Goal: Information Seeking & Learning: Learn about a topic

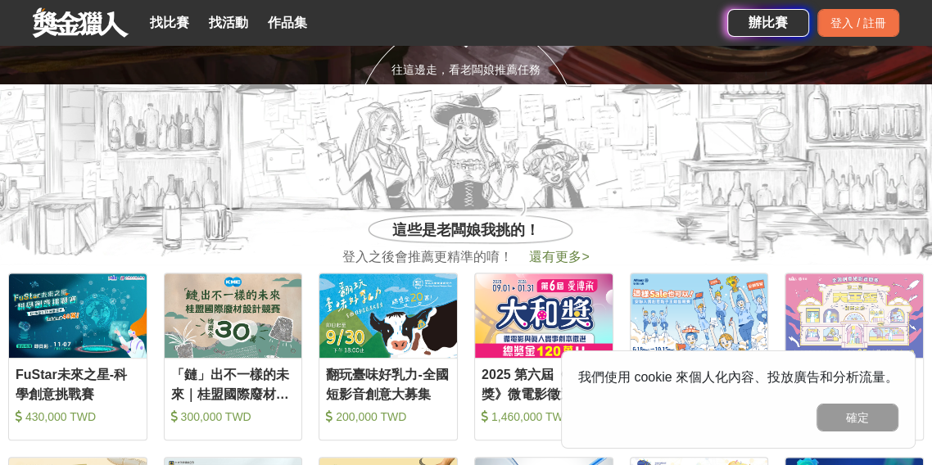
click at [851, 251] on section "這些是老闆娘我挑的！ 登入之後會推薦更精準的唷！ 還有更多 >" at bounding box center [466, 174] width 932 height 180
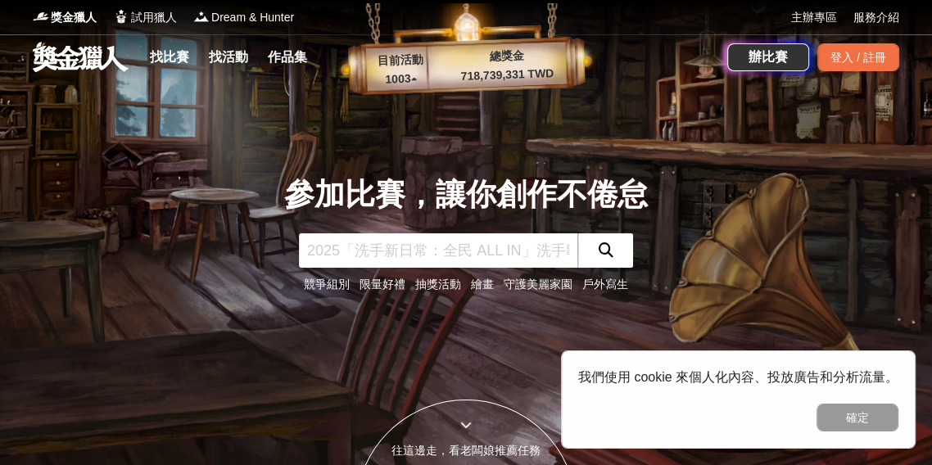
click at [174, 60] on link "找比賽" at bounding box center [169, 57] width 52 height 23
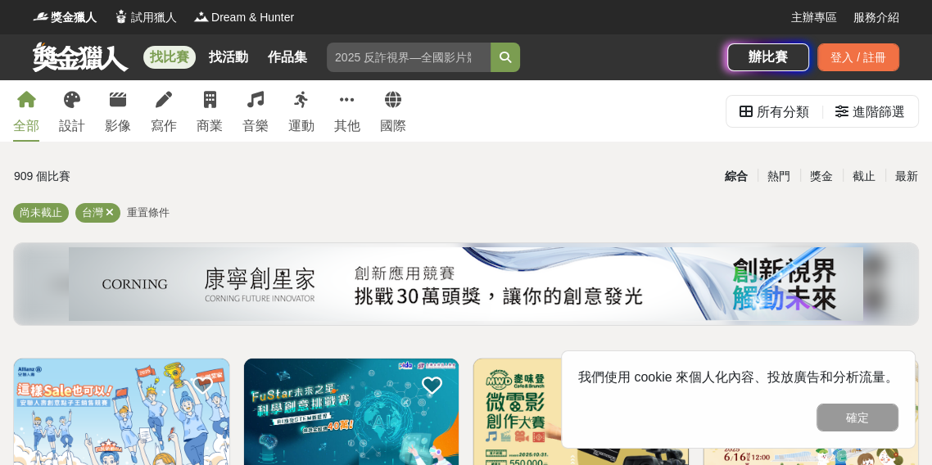
click at [81, 110] on link "設計" at bounding box center [72, 110] width 26 height 61
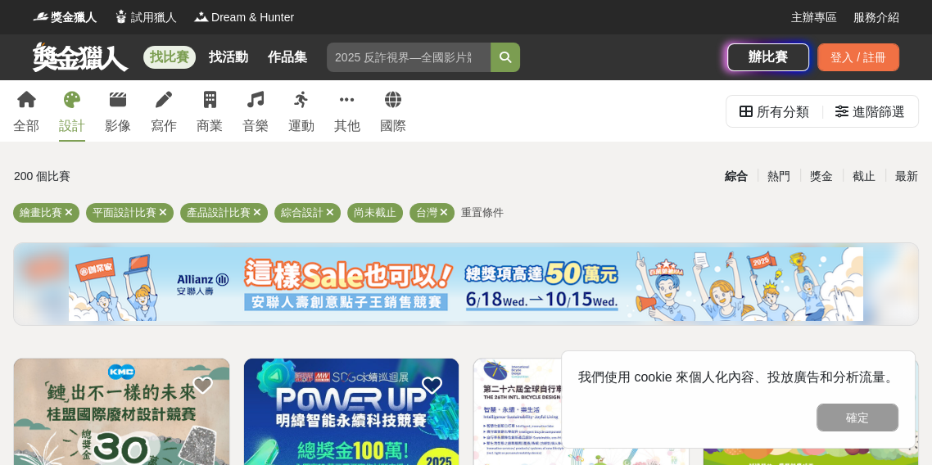
click at [38, 209] on span "繪畫比賽" at bounding box center [41, 212] width 43 height 12
click at [34, 221] on div "繪畫比賽" at bounding box center [46, 213] width 66 height 20
click at [40, 218] on span "繪畫比賽" at bounding box center [41, 212] width 43 height 12
click at [165, 215] on icon at bounding box center [163, 212] width 8 height 11
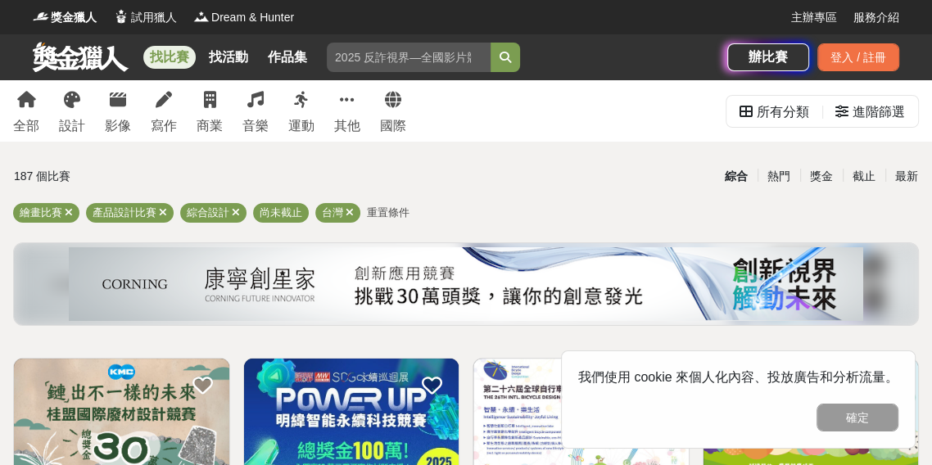
click at [162, 213] on icon at bounding box center [163, 212] width 8 height 11
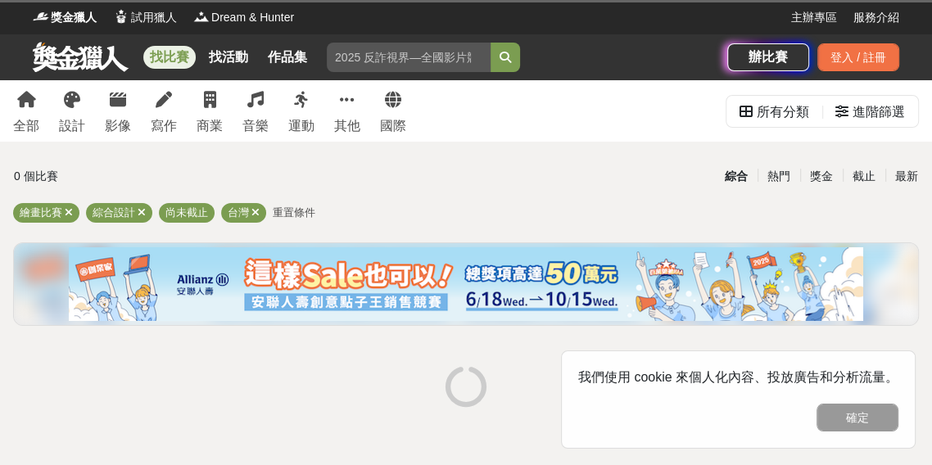
click at [141, 213] on icon at bounding box center [142, 212] width 8 height 11
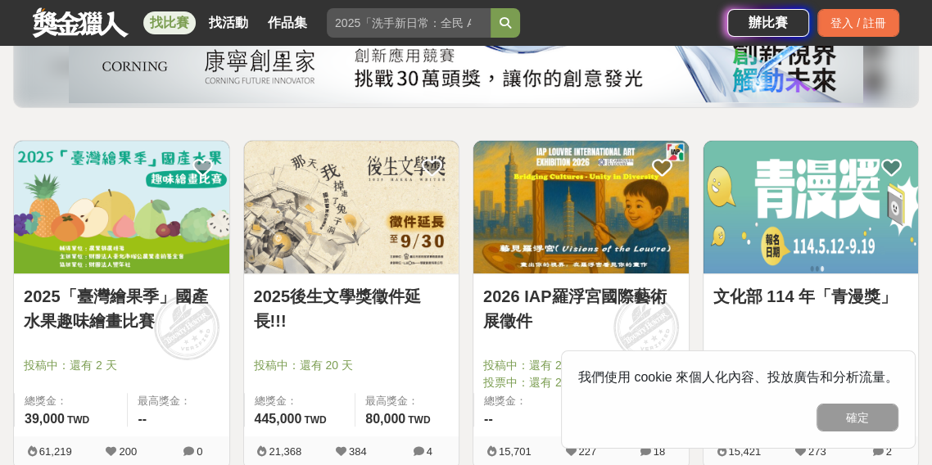
scroll to position [215, 0]
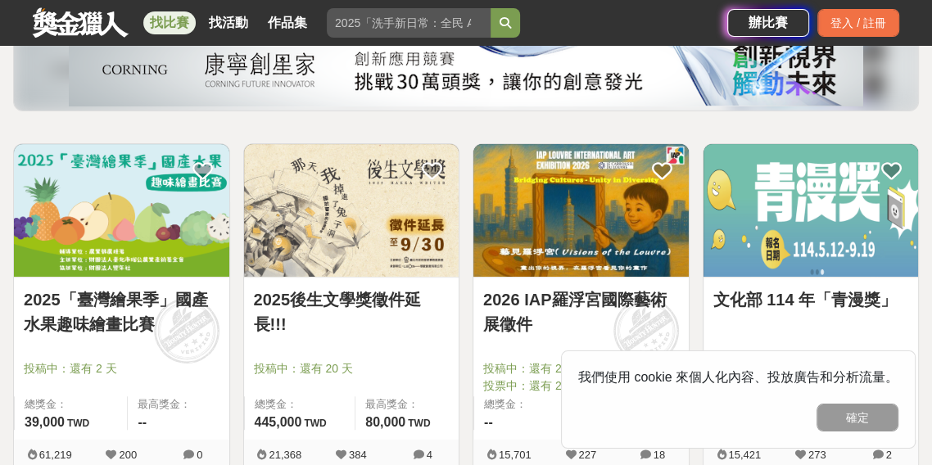
click at [105, 292] on link "2025「臺灣繪果季」國產水果趣味繪畫比賽" at bounding box center [122, 311] width 196 height 49
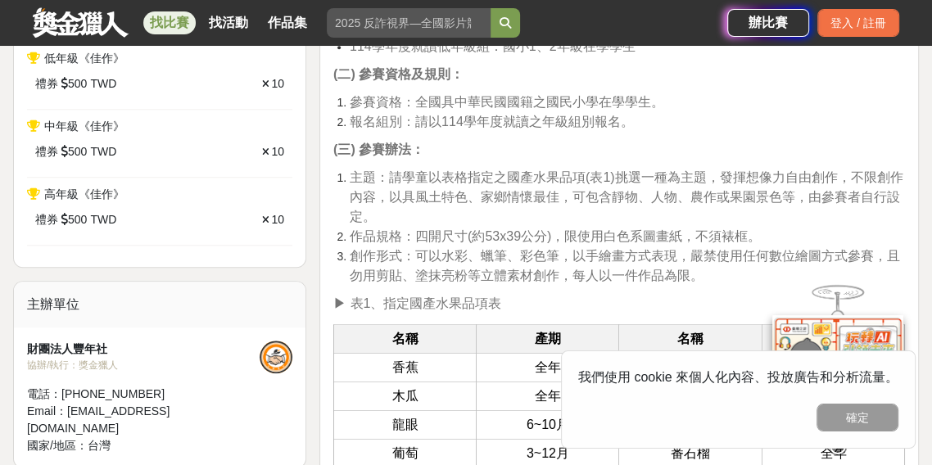
scroll to position [961, 0]
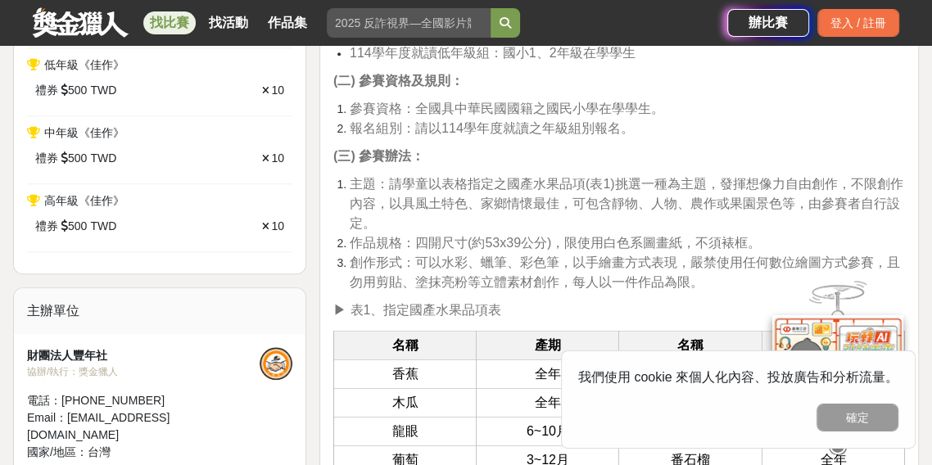
click at [76, 34] on link at bounding box center [80, 22] width 99 height 31
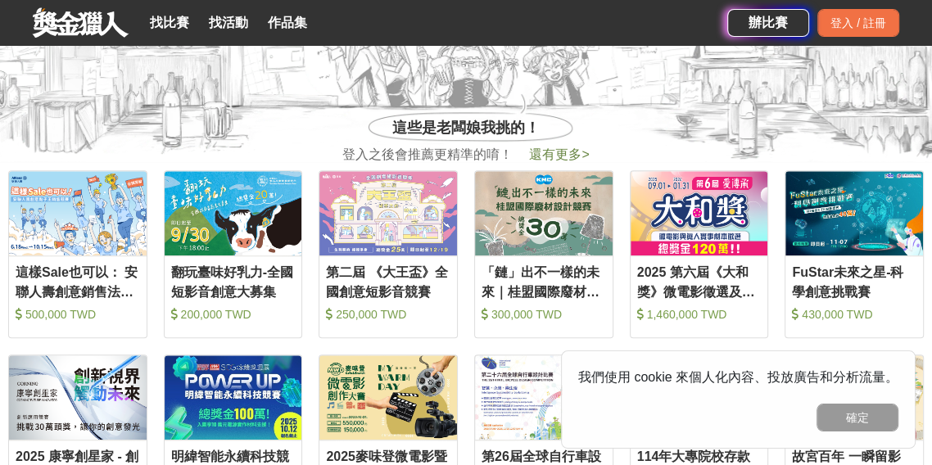
scroll to position [485, 0]
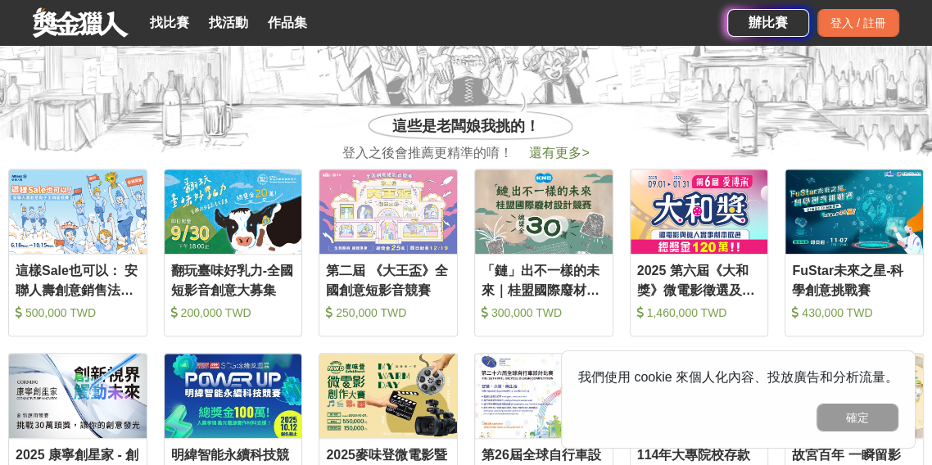
click at [167, 29] on link "找比賽" at bounding box center [169, 22] width 52 height 23
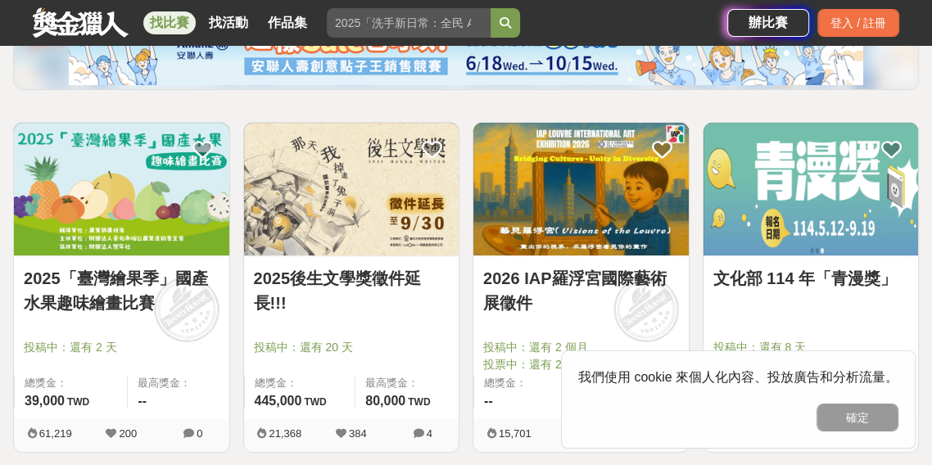
click at [117, 200] on img at bounding box center [121, 189] width 215 height 133
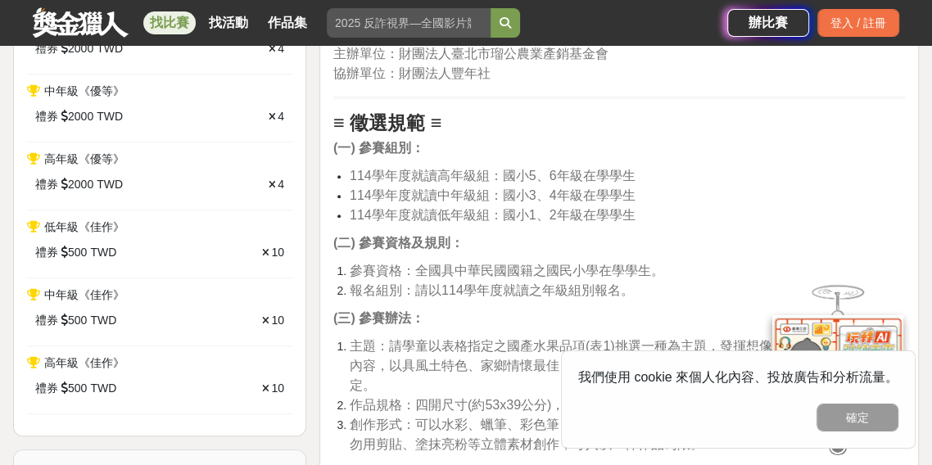
scroll to position [798, 0]
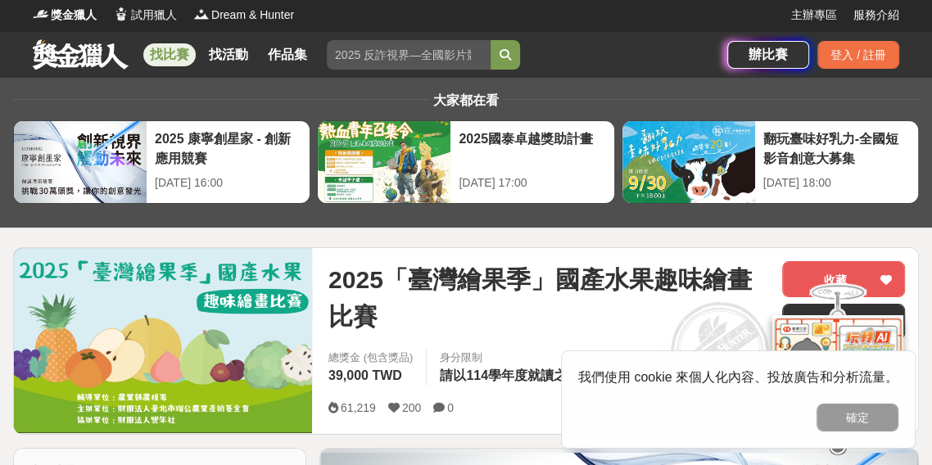
scroll to position [0, 0]
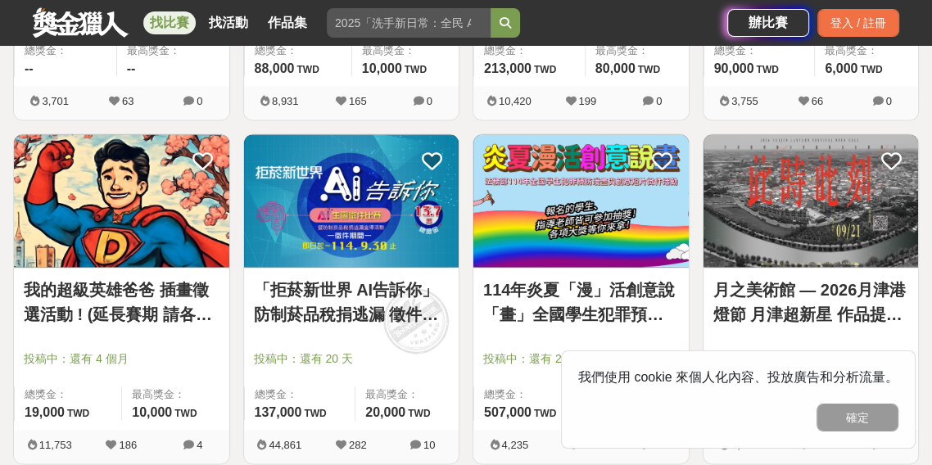
scroll to position [1604, 0]
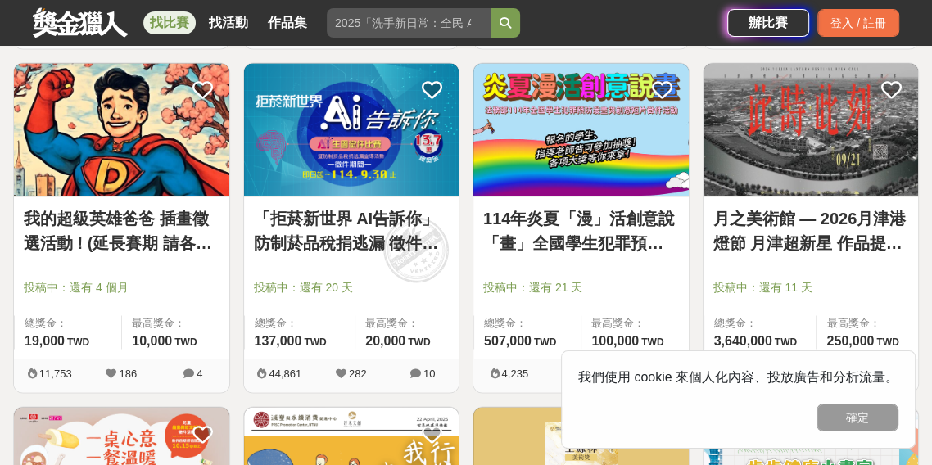
click at [92, 238] on link "我的超級英雄爸爸 插畫徵選活動 ! (延長賽期 請各位踴躍參與)" at bounding box center [122, 230] width 196 height 49
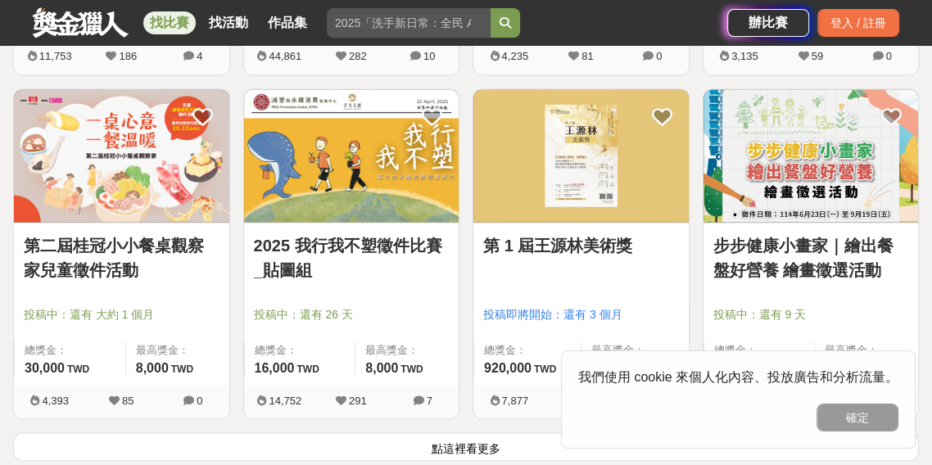
scroll to position [1933, 0]
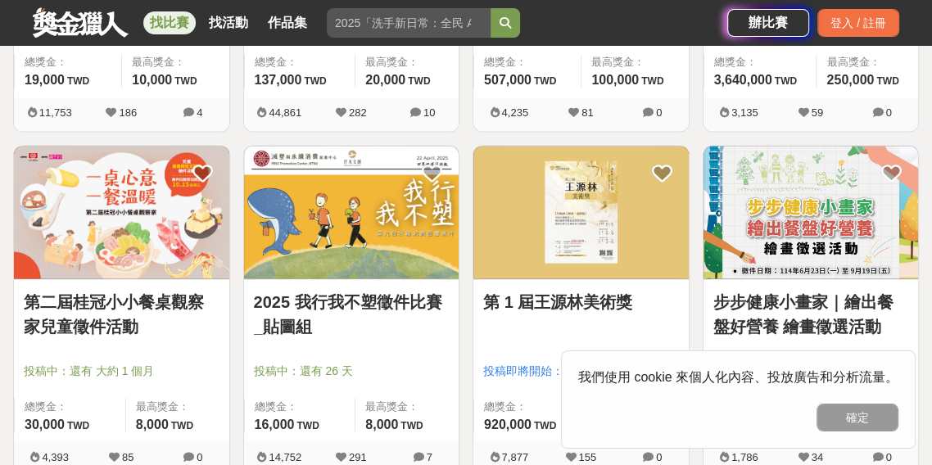
click at [115, 352] on div at bounding box center [127, 347] width 206 height 20
click at [135, 276] on img at bounding box center [121, 212] width 215 height 133
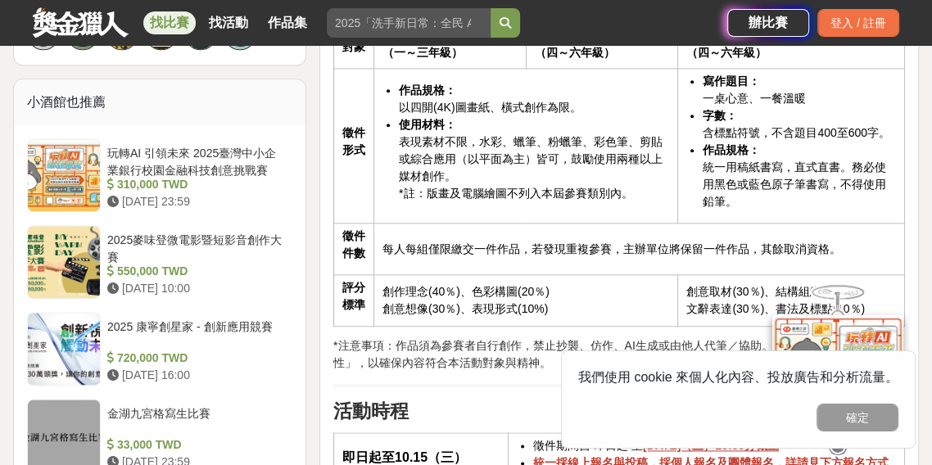
scroll to position [1350, 0]
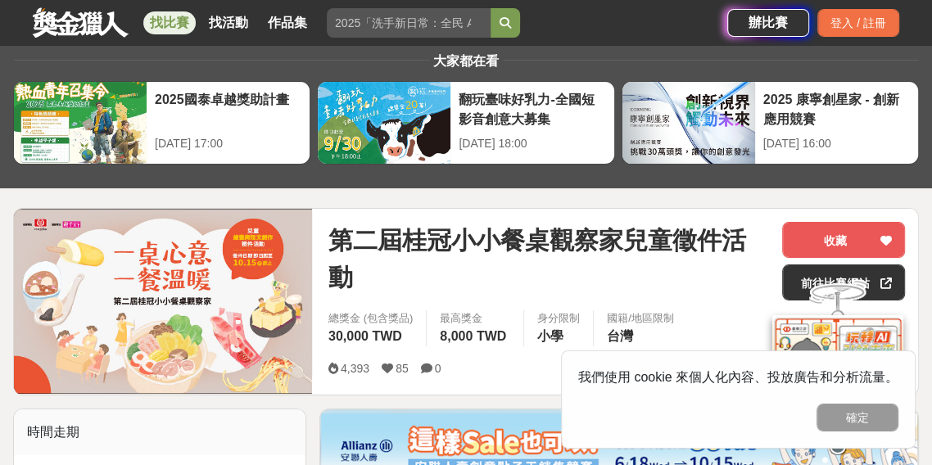
scroll to position [0, 0]
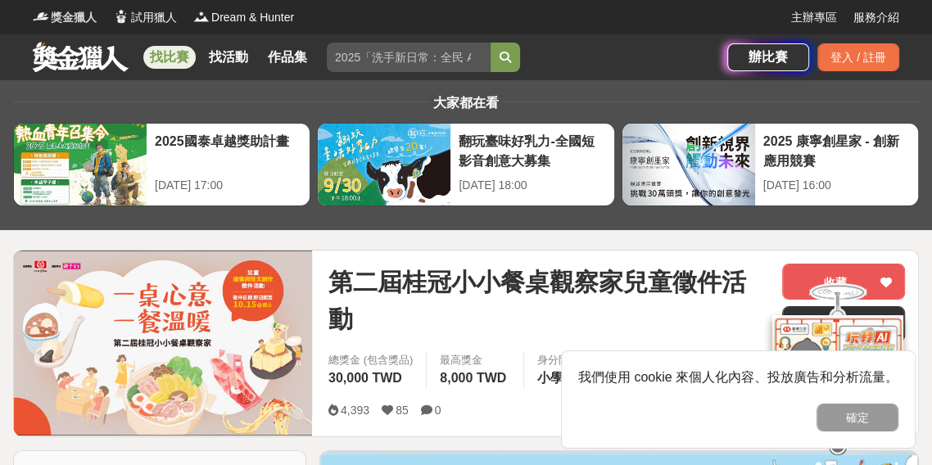
click at [68, 23] on span "獎金獵人" at bounding box center [74, 17] width 46 height 17
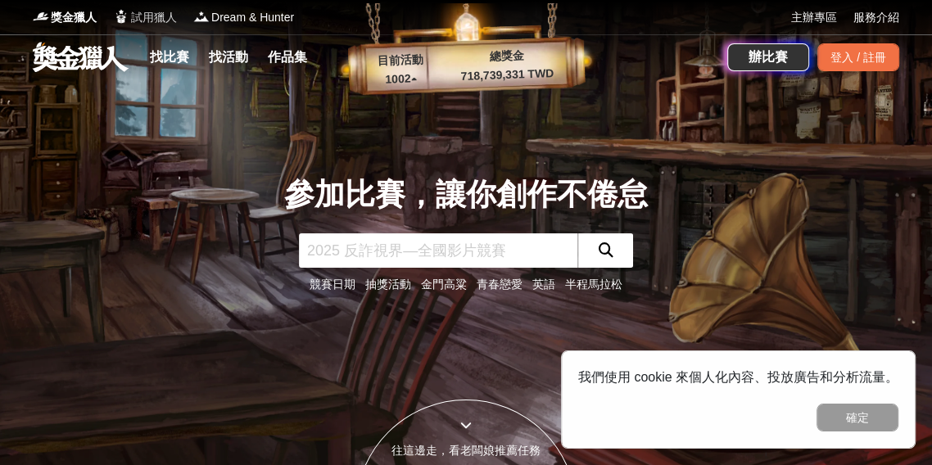
click at [155, 24] on span "試用獵人" at bounding box center [154, 17] width 46 height 17
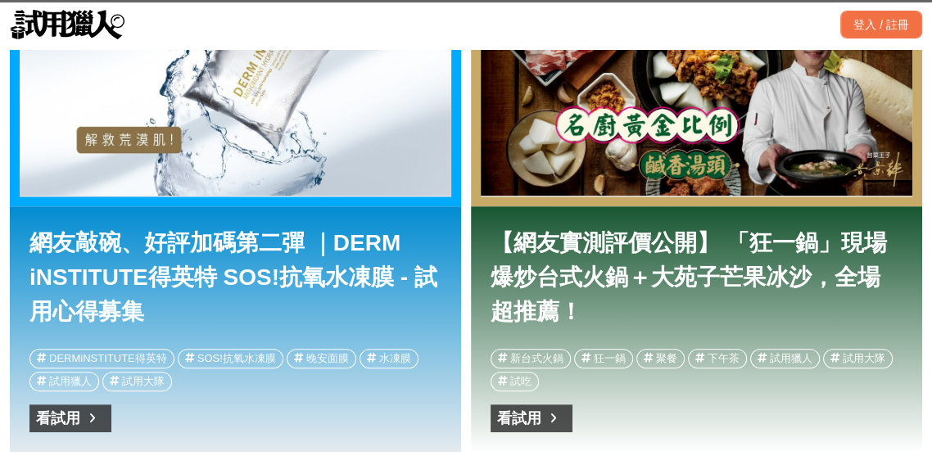
scroll to position [0, 912]
